Goal: Information Seeking & Learning: Learn about a topic

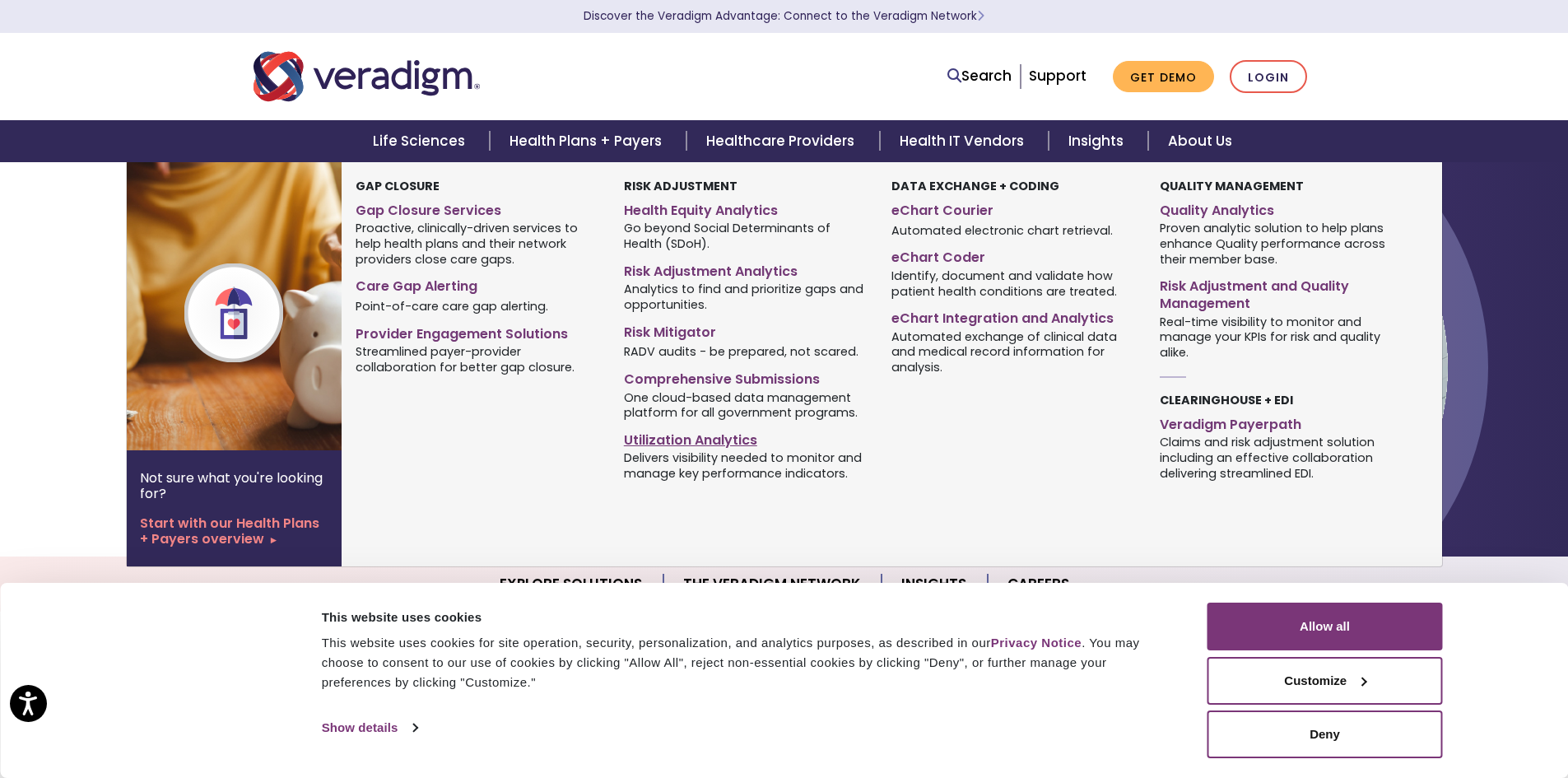
click at [704, 447] on link "Utilization Analytics" at bounding box center [746, 437] width 243 height 24
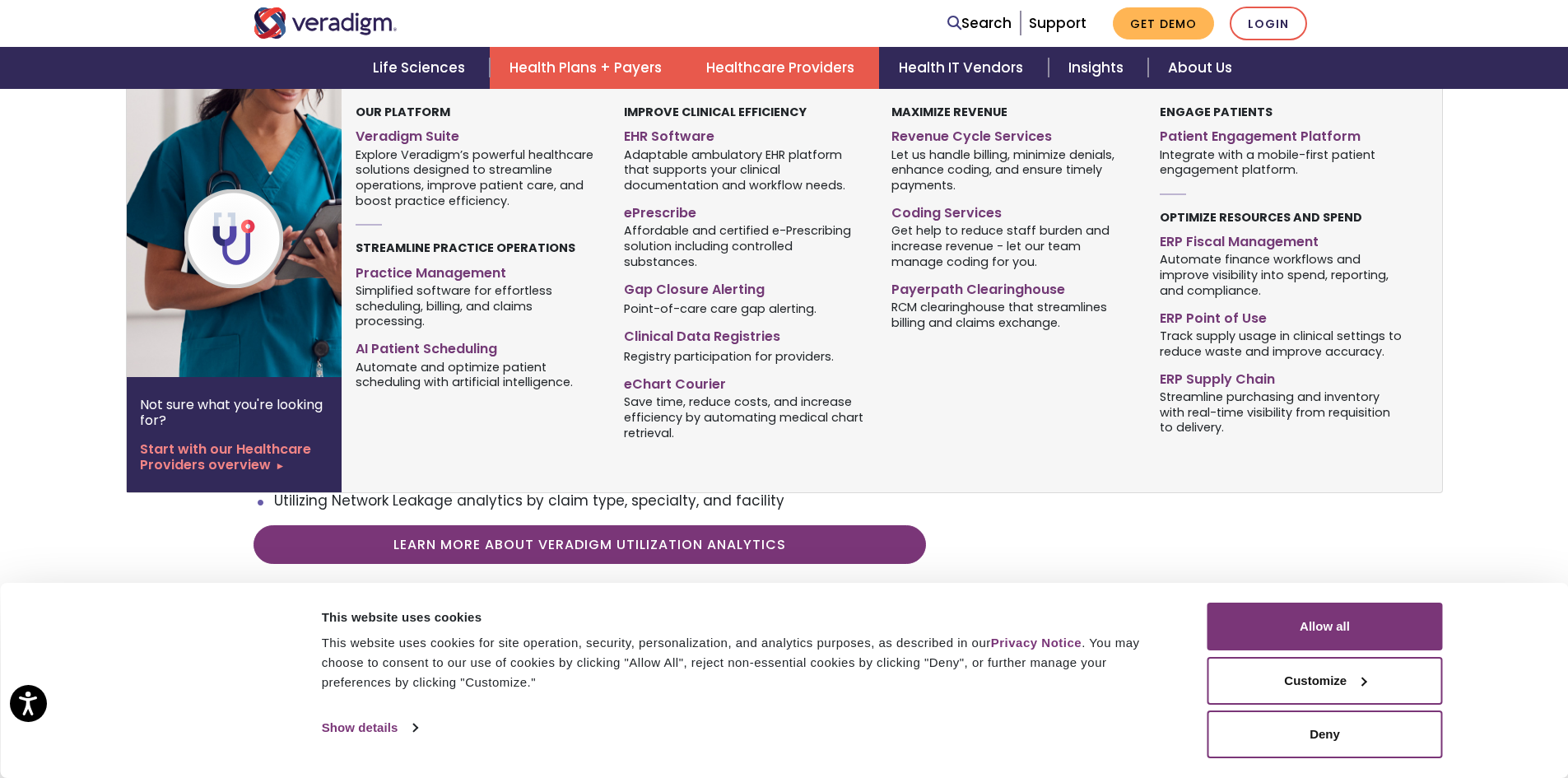
scroll to position [741, 0]
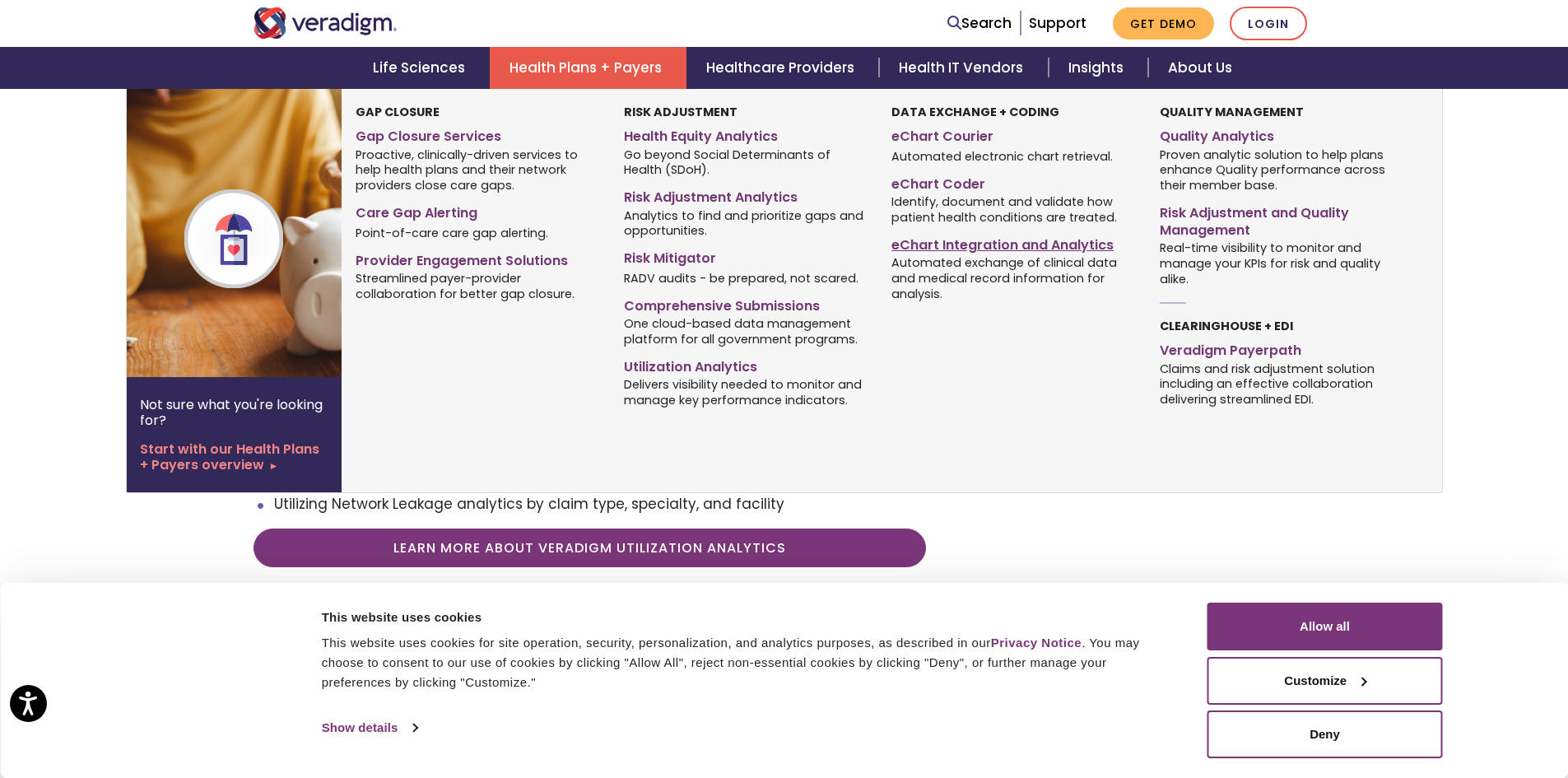
click at [916, 237] on link "eChart Integration and Analytics" at bounding box center [1013, 242] width 243 height 24
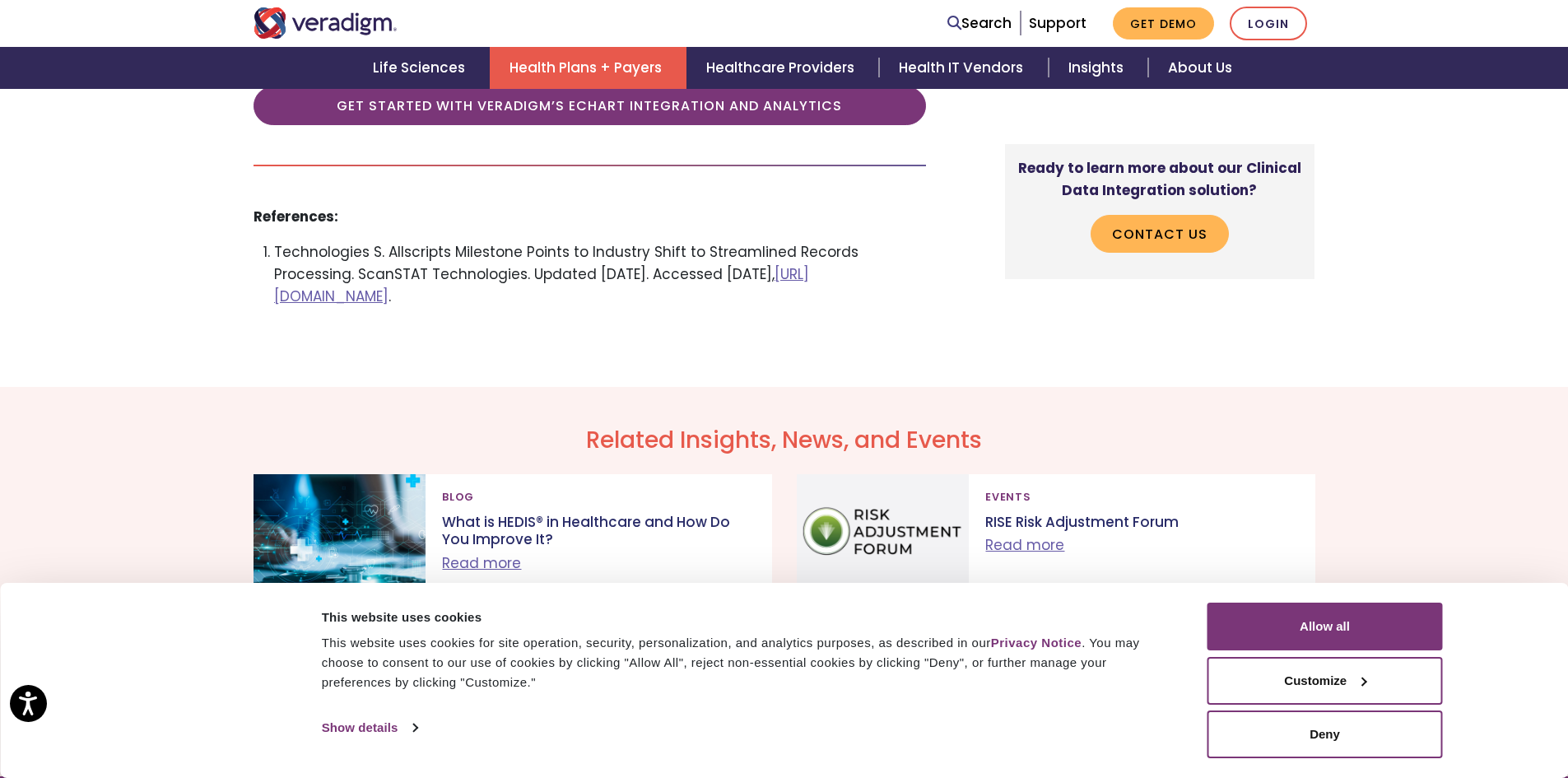
scroll to position [2963, 0]
